Goal: Navigation & Orientation: Find specific page/section

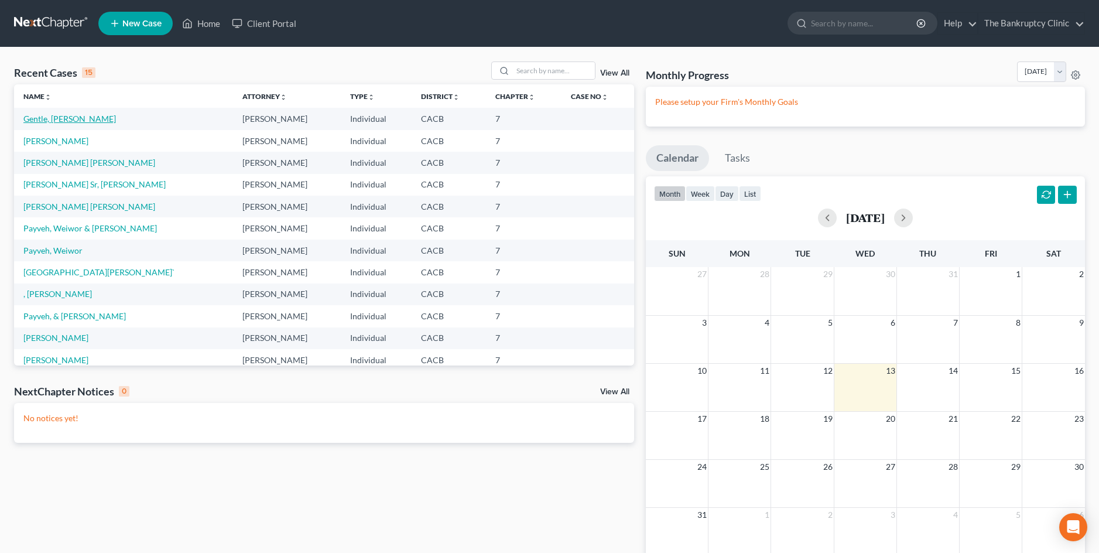
click at [59, 122] on link "Gentle, [PERSON_NAME]" at bounding box center [69, 119] width 93 height 10
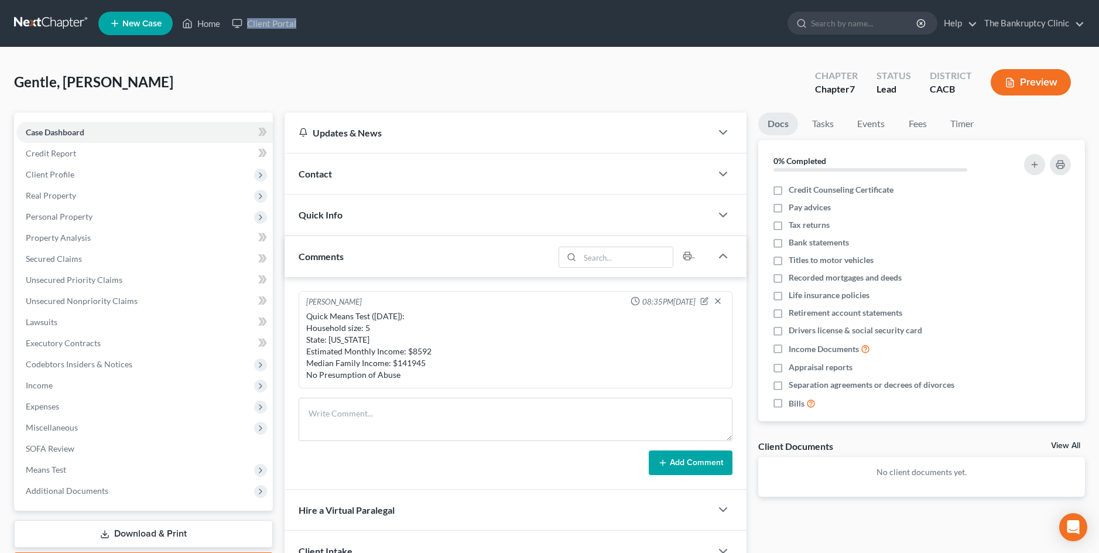
drag, startPoint x: 403, startPoint y: 18, endPoint x: 489, endPoint y: 35, distance: 87.0
click at [489, 35] on ul "New Case Home Client Portal - No Result - See all results Or Press Enter... Hel…" at bounding box center [591, 23] width 987 height 30
drag, startPoint x: 482, startPoint y: 60, endPoint x: 555, endPoint y: 61, distance: 72.6
click at [555, 61] on div "Gentle, [PERSON_NAME] Upgraded Chapter Chapter 7 Status Lead District CACB Prev…" at bounding box center [549, 341] width 1099 height 589
drag, startPoint x: 753, startPoint y: 15, endPoint x: 768, endPoint y: 19, distance: 15.6
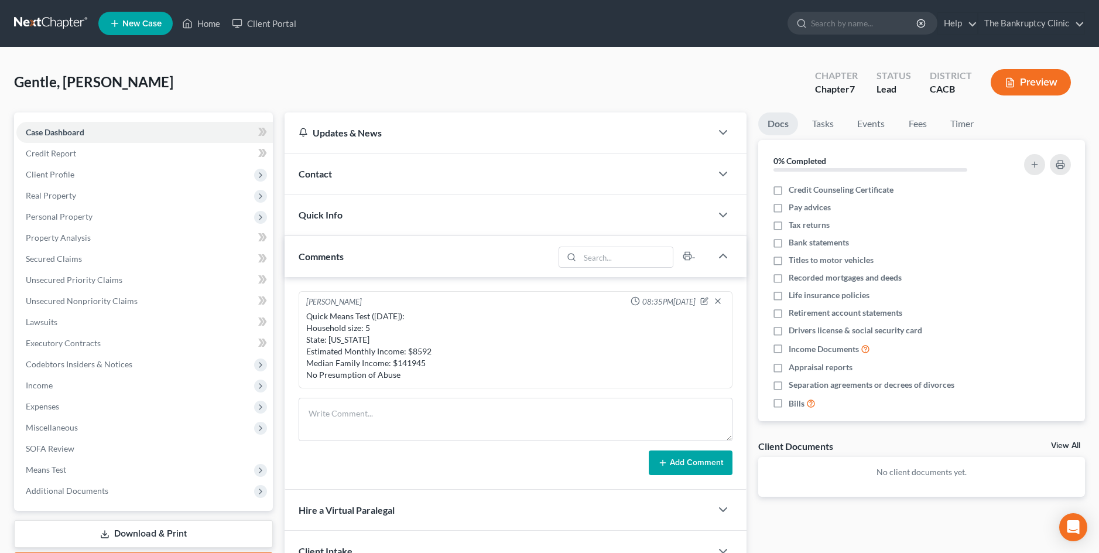
click at [790, 19] on ul "New Case Home Client Portal - No Result - See all results Or Press Enter... Hel…" at bounding box center [591, 23] width 987 height 30
drag, startPoint x: 698, startPoint y: 49, endPoint x: 748, endPoint y: 58, distance: 50.6
click at [748, 58] on div "Gentle, [PERSON_NAME] Upgraded Chapter Chapter 7 Status Lead District CACB Prev…" at bounding box center [549, 341] width 1099 height 589
drag, startPoint x: 383, startPoint y: 6, endPoint x: 484, endPoint y: 28, distance: 103.0
click at [488, 37] on nav "Home New Case Client Portal The Bankruptcy Clinic [EMAIL_ADDRESS][DOMAIN_NAME] …" at bounding box center [549, 23] width 1099 height 47
